Goal: Information Seeking & Learning: Understand process/instructions

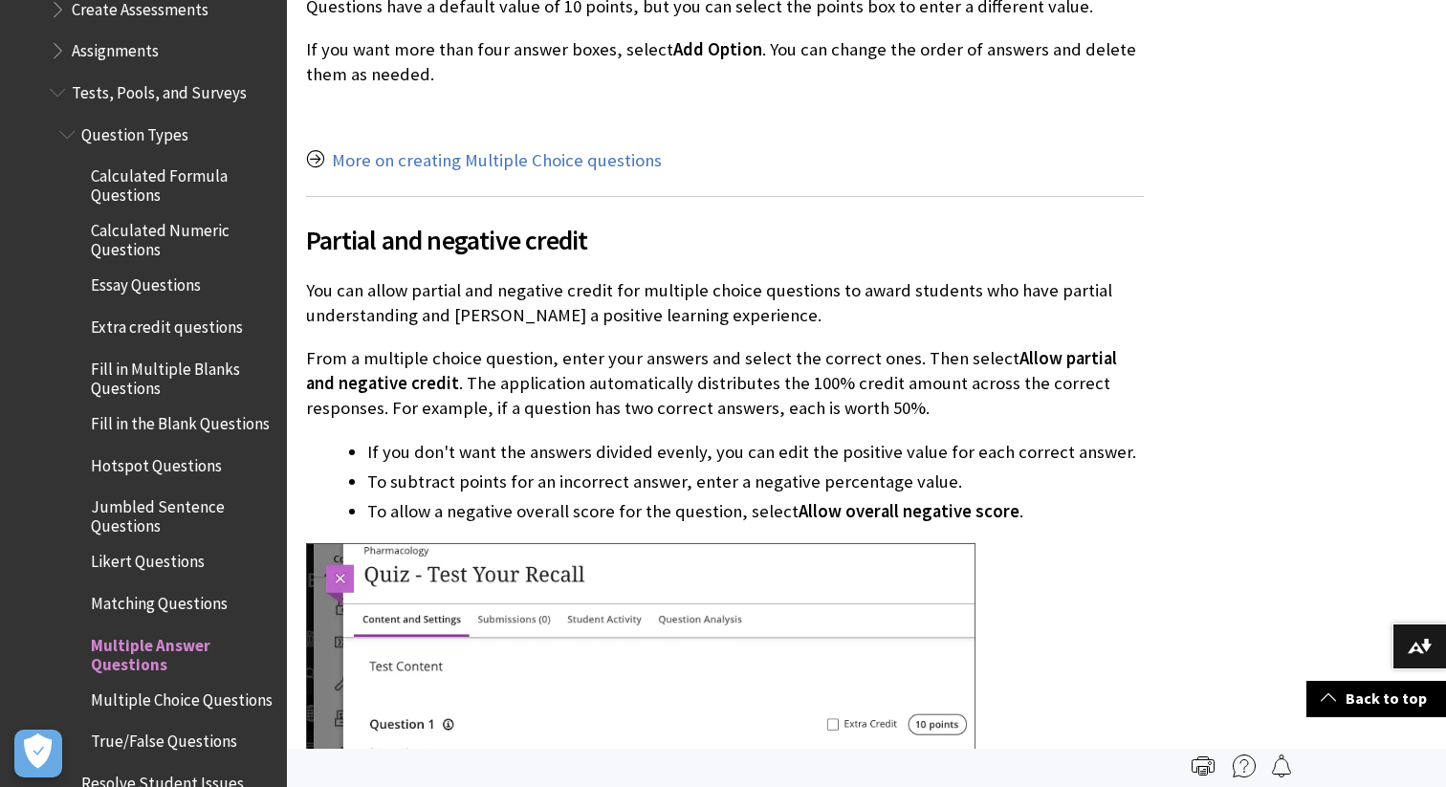
scroll to position [2997, 0]
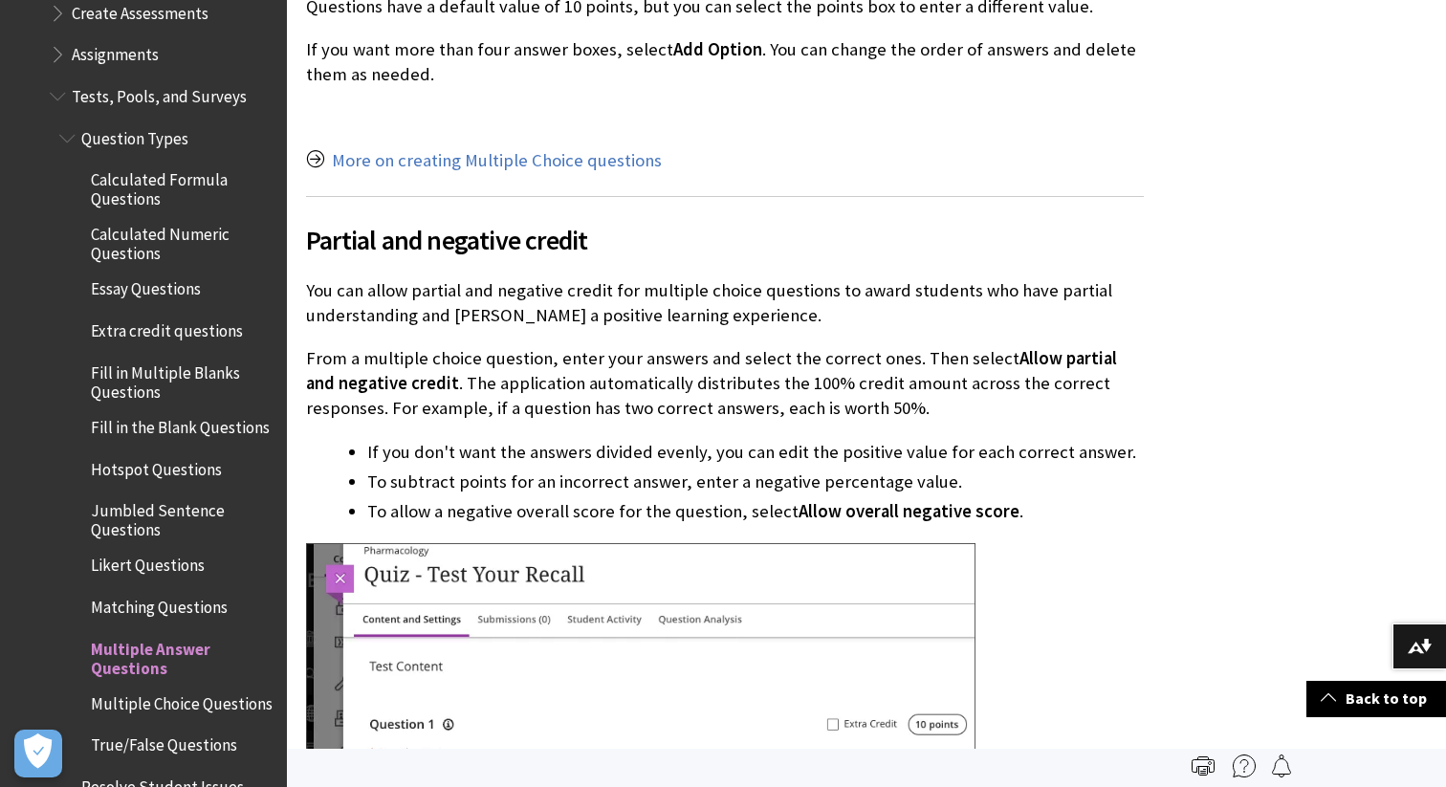
click at [141, 411] on span "Fill in the Blank Questions" at bounding box center [180, 424] width 179 height 26
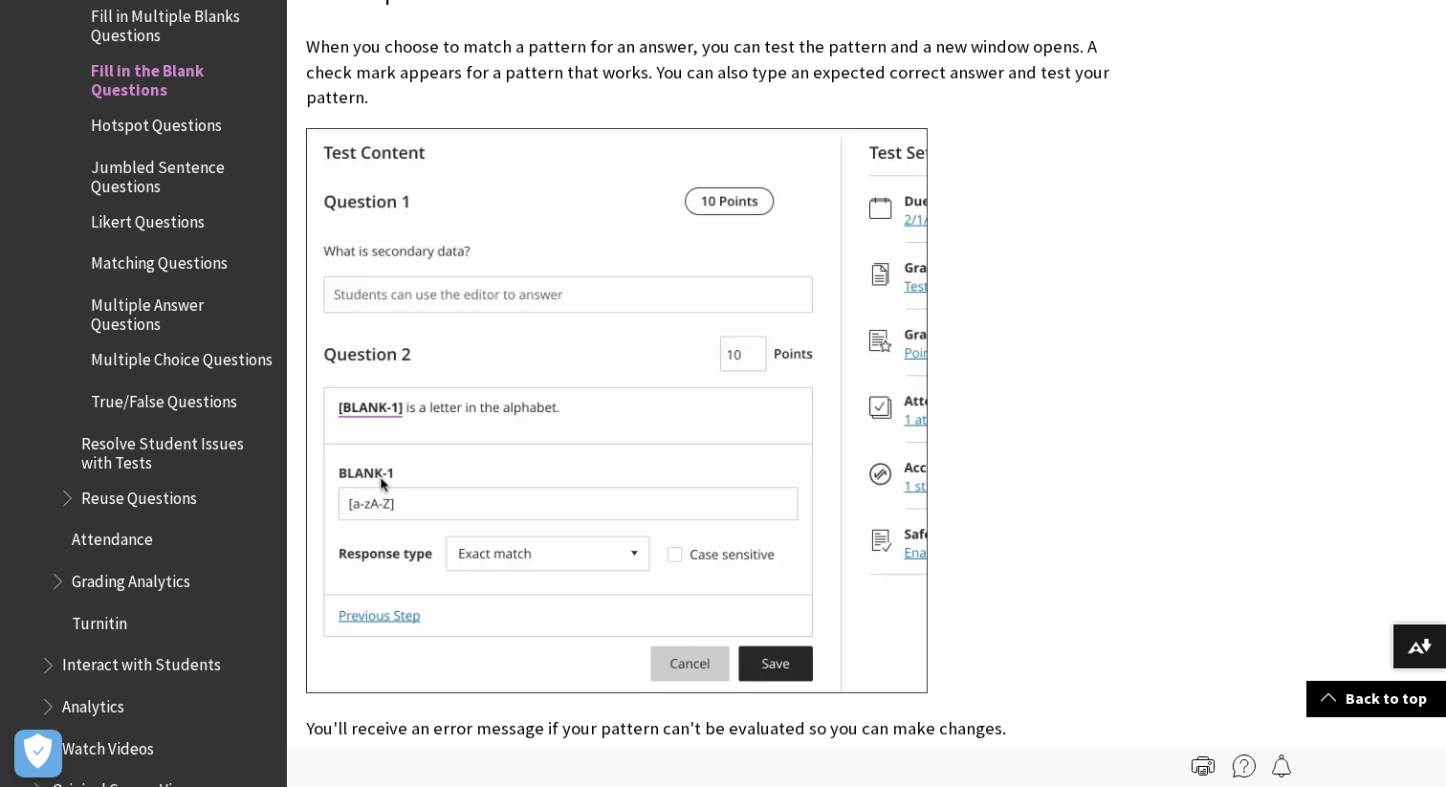
scroll to position [3644, 0]
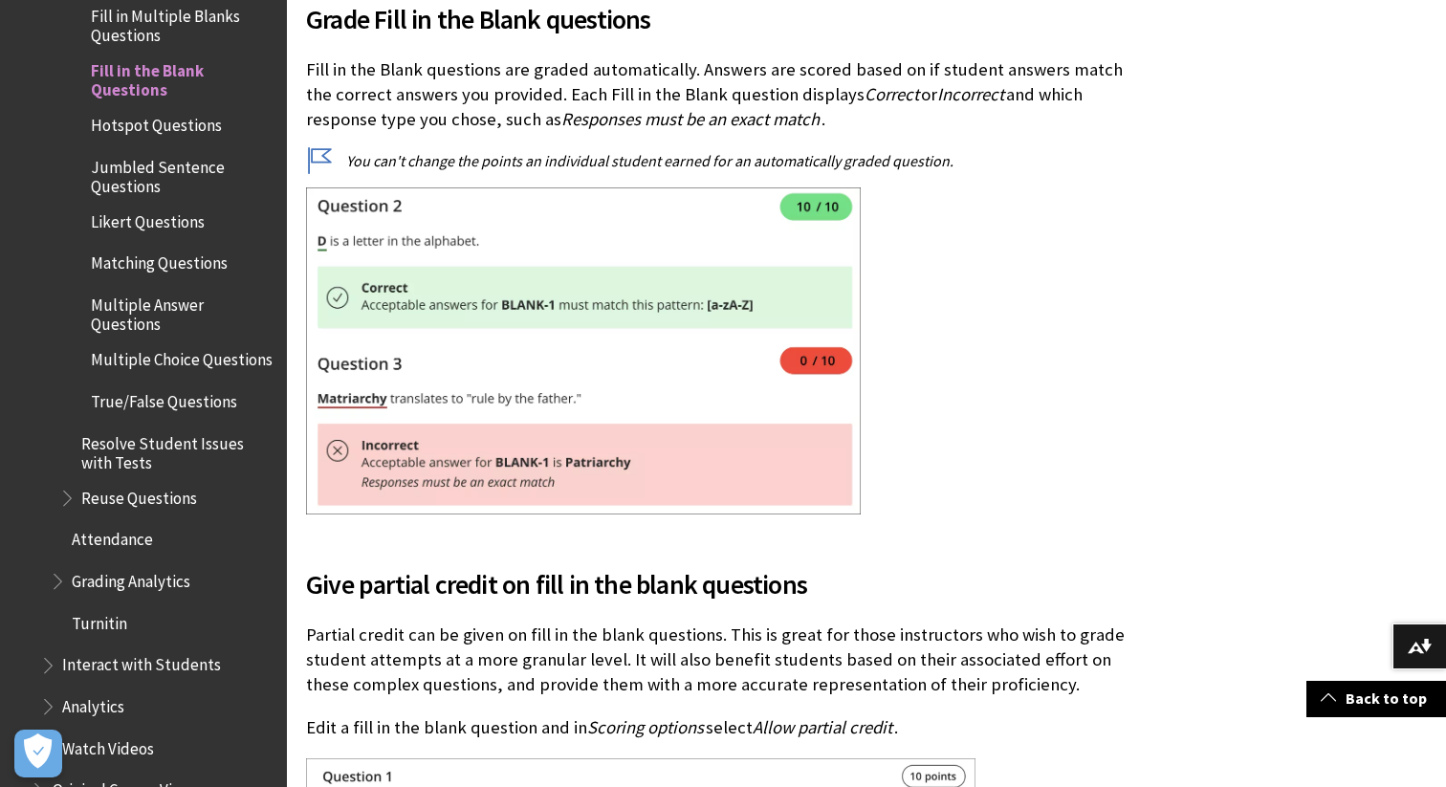
scroll to position [8281, 0]
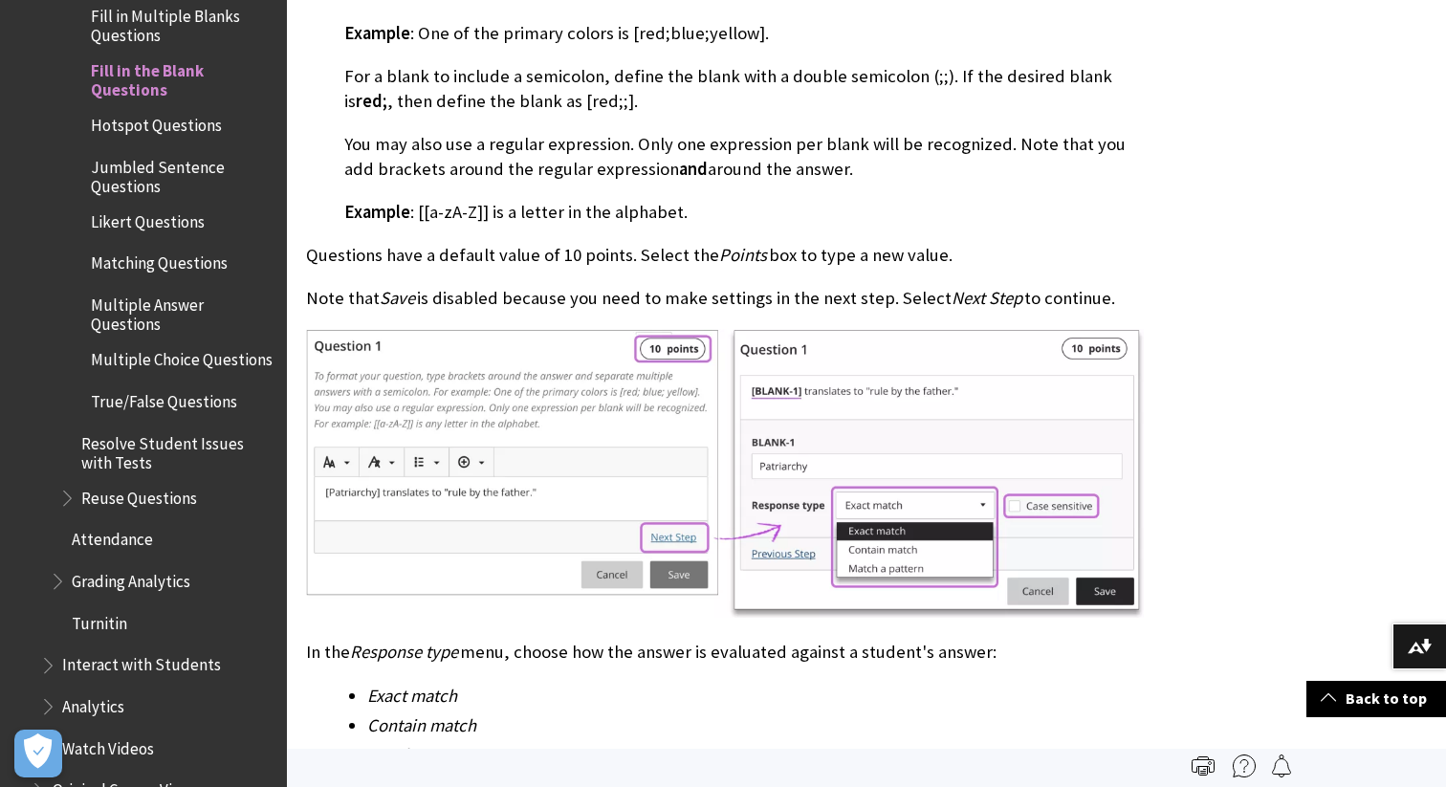
scroll to position [2248, 0]
